Goal: Find specific page/section: Find specific page/section

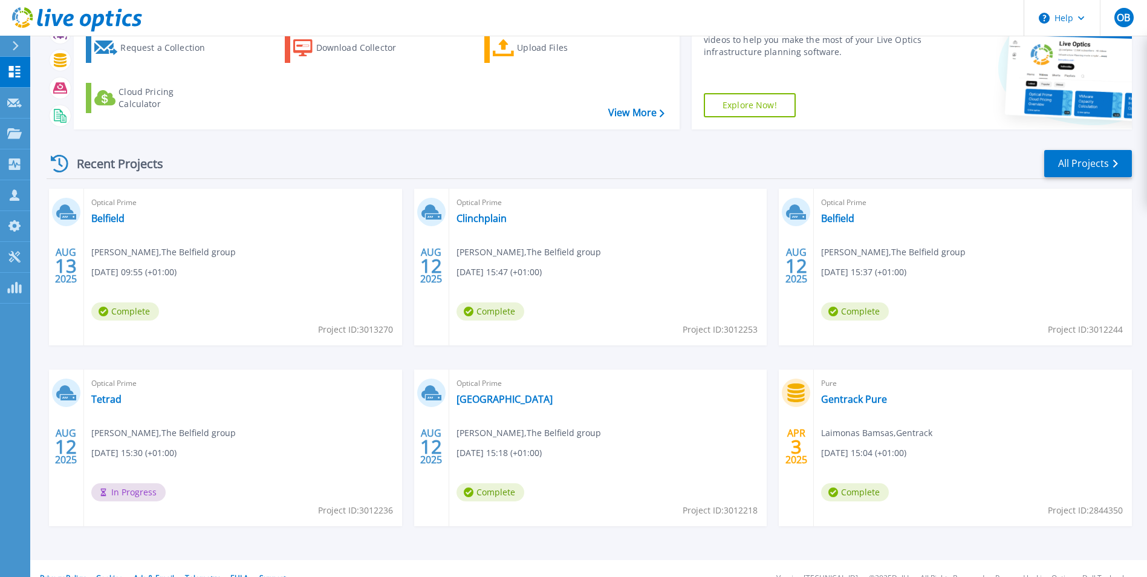
scroll to position [73, 0]
click at [114, 396] on link "Tetrad" at bounding box center [106, 400] width 30 height 12
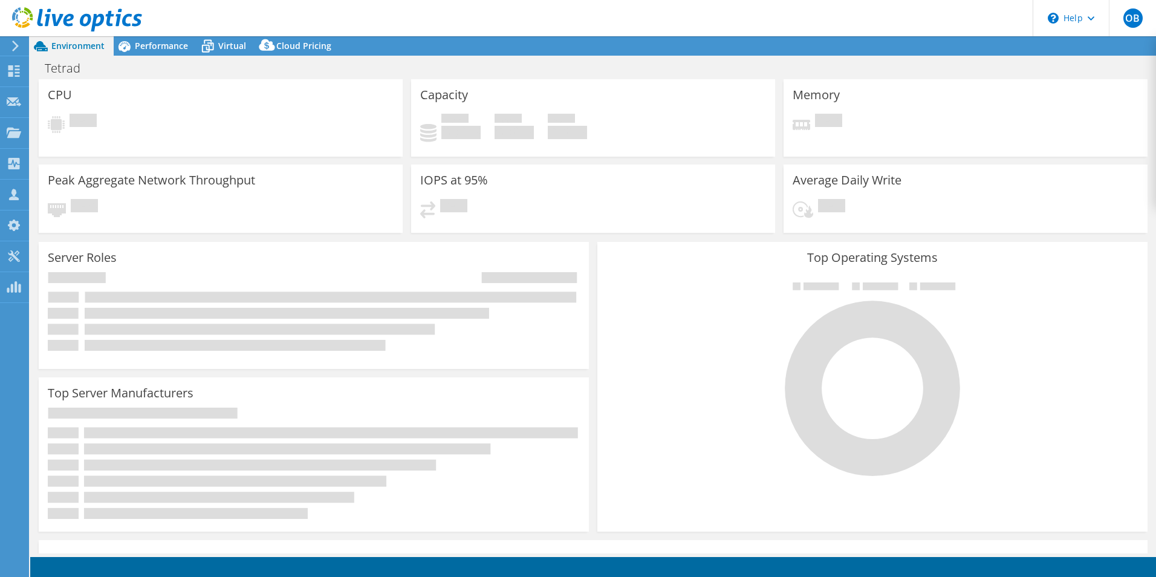
select select "USD"
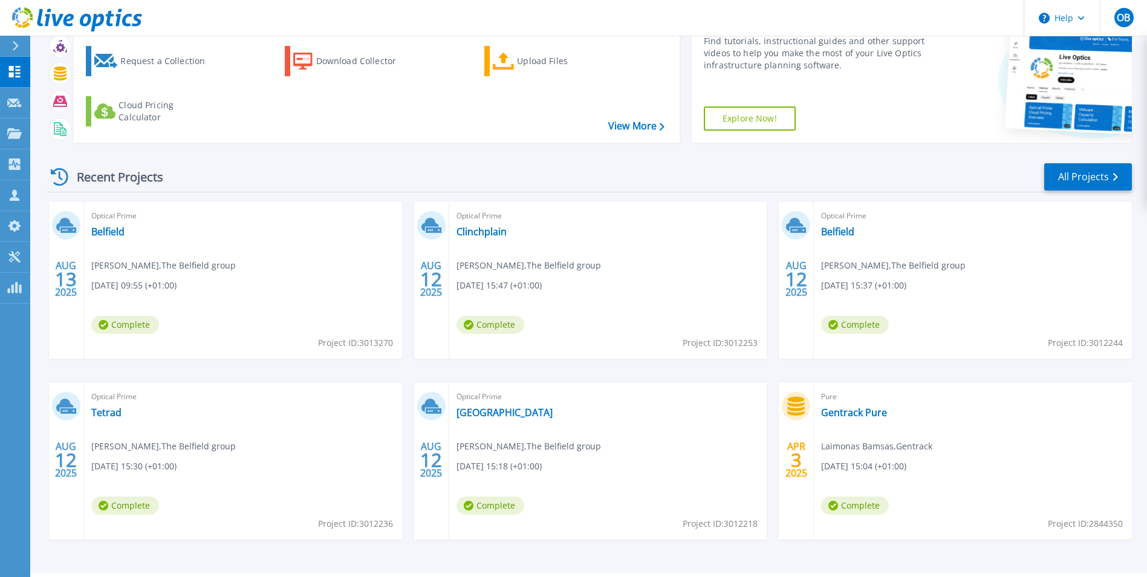
scroll to position [62, 0]
